Goal: Communication & Community: Answer question/provide support

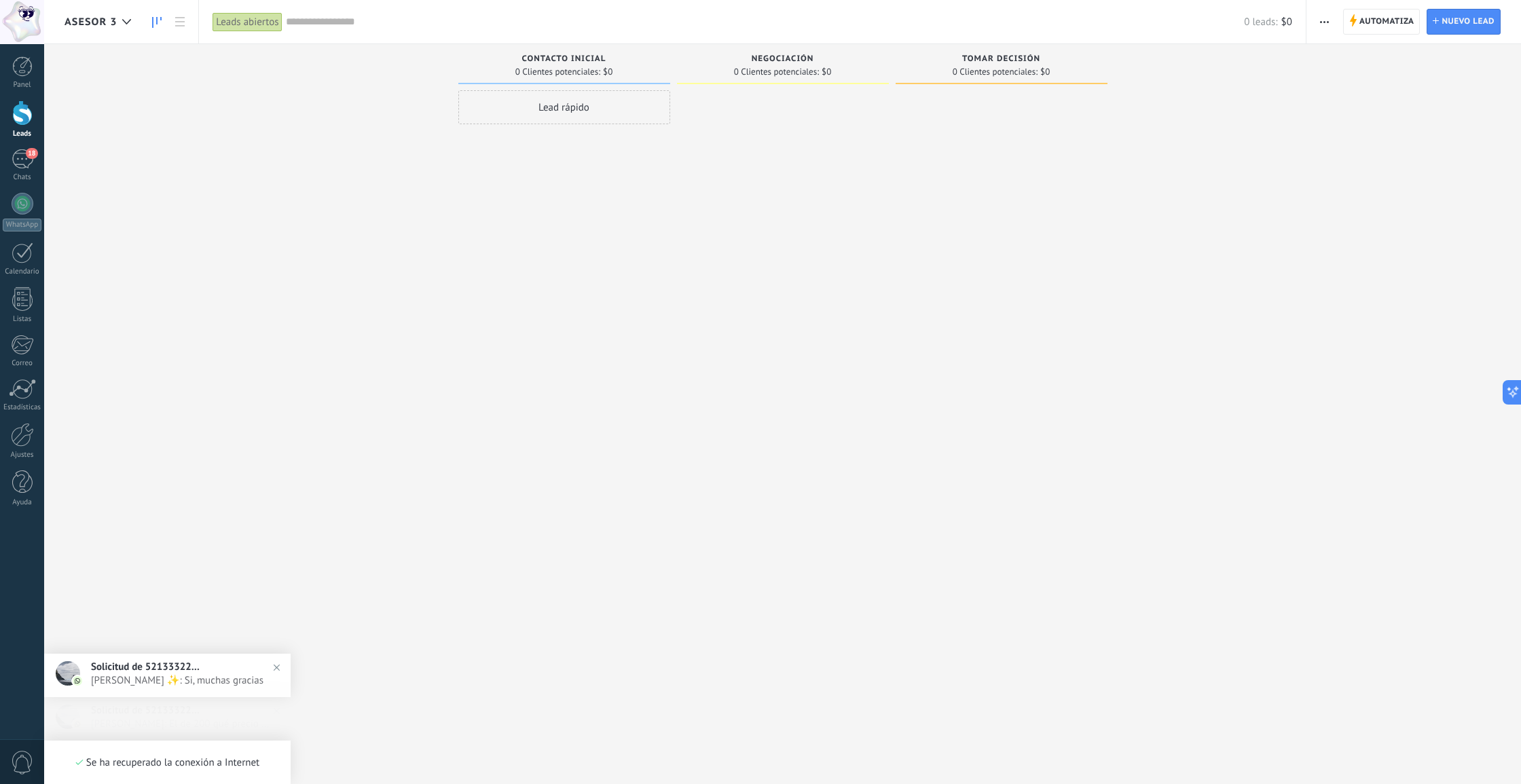
scroll to position [13, 0]
click at [35, 166] on link "18 Chats" at bounding box center [22, 166] width 44 height 33
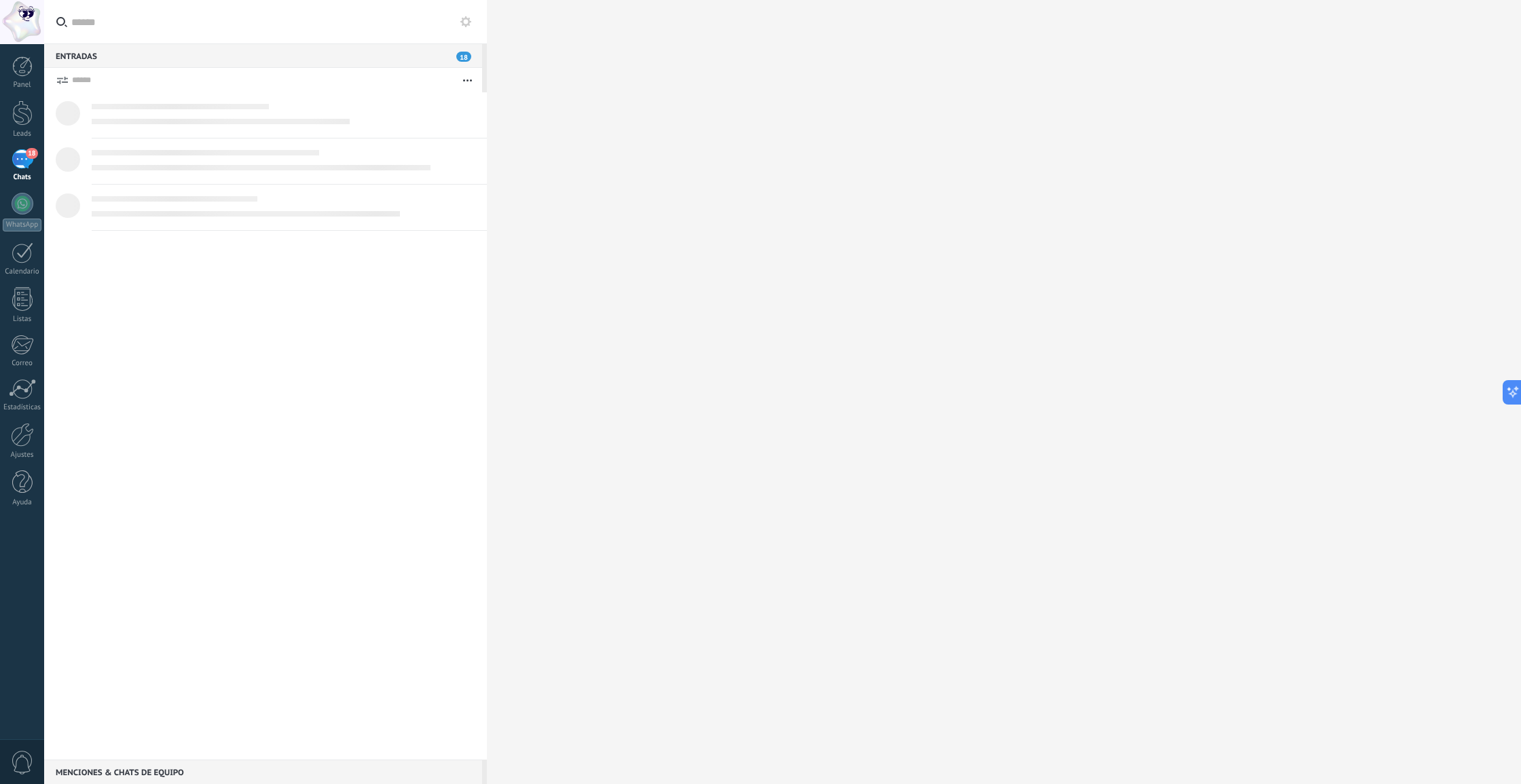
click at [21, 167] on div "18" at bounding box center [22, 160] width 22 height 20
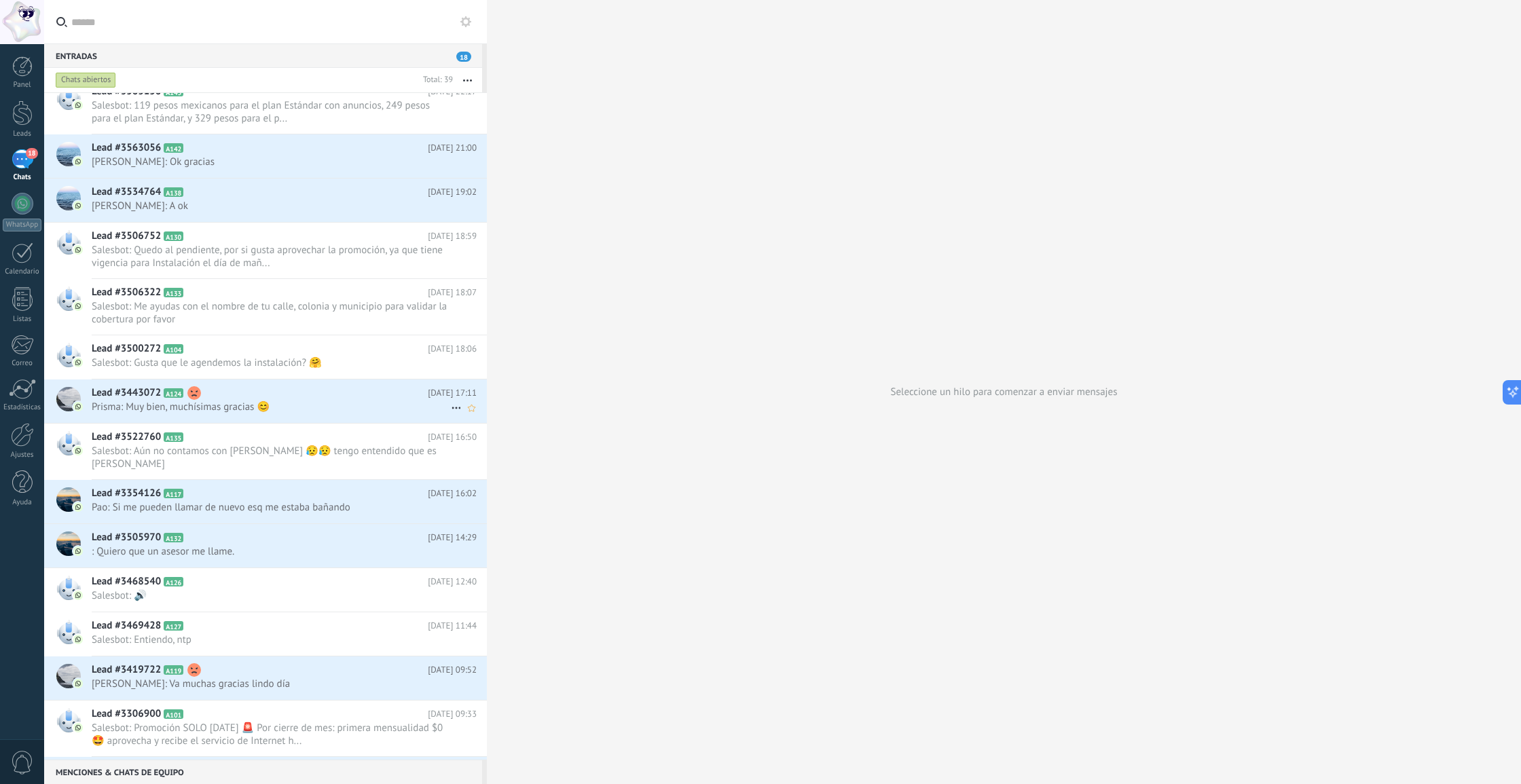
scroll to position [978, 0]
click at [239, 400] on span "Prisma: Muy bien, muchísimas gracias 😊" at bounding box center [271, 404] width 360 height 13
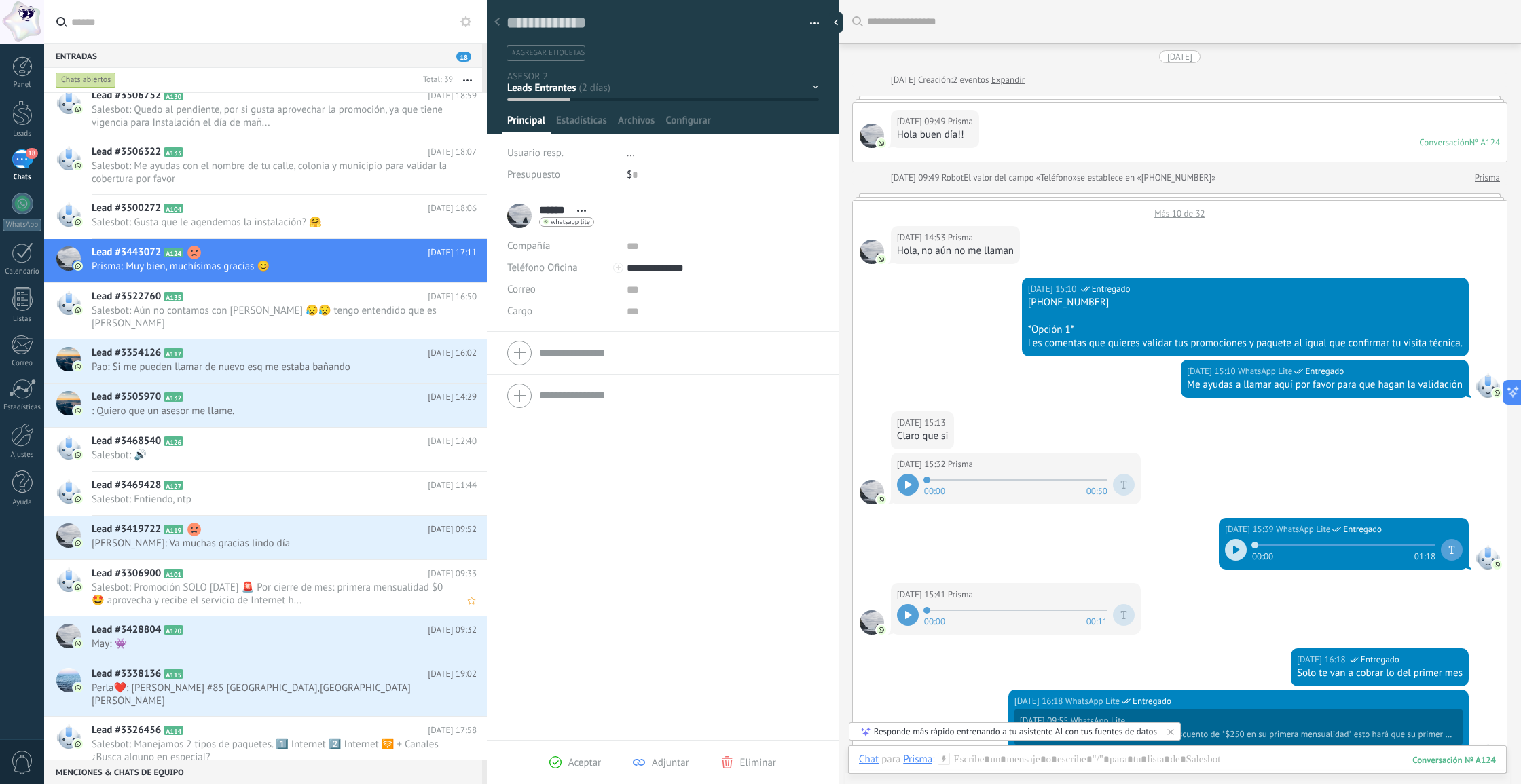
scroll to position [1116, 0]
click at [303, 557] on div "Lead #3419722 A119 [DATE] 09:52 [PERSON_NAME]: Va muchas gracias lindo día" at bounding box center [290, 537] width 395 height 43
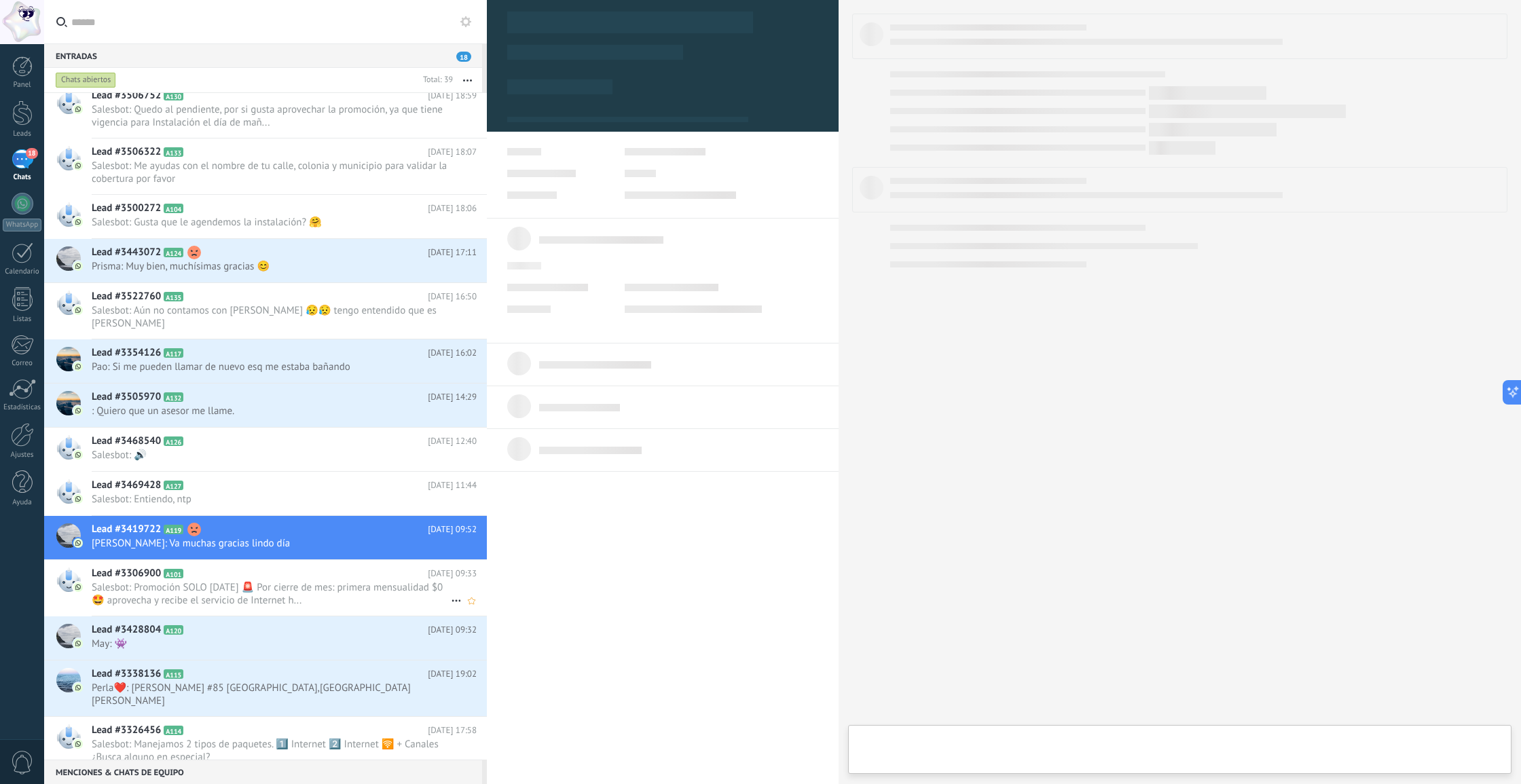
type textarea "**********"
